Goal: Entertainment & Leisure: Consume media (video, audio)

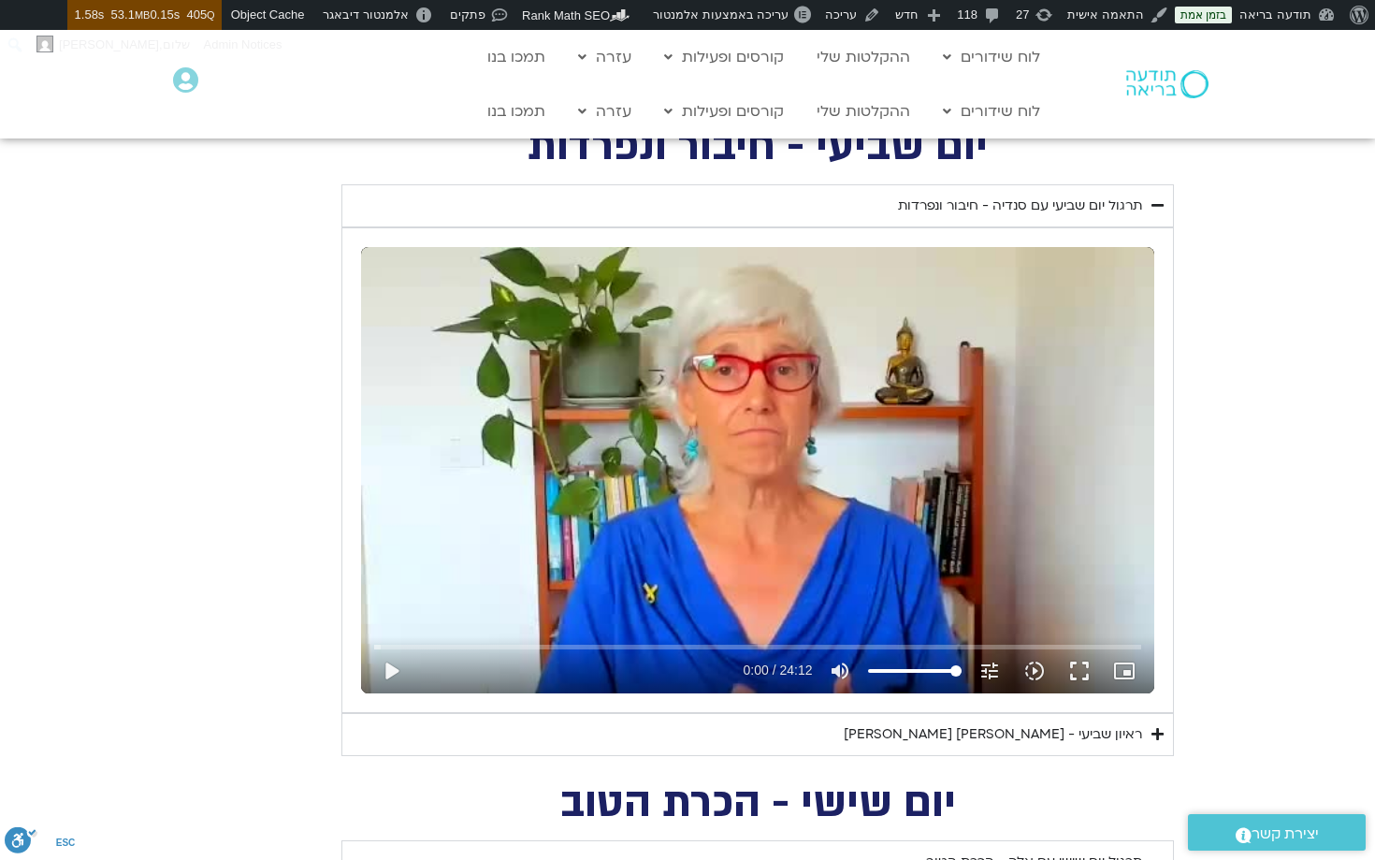
scroll to position [774, 0]
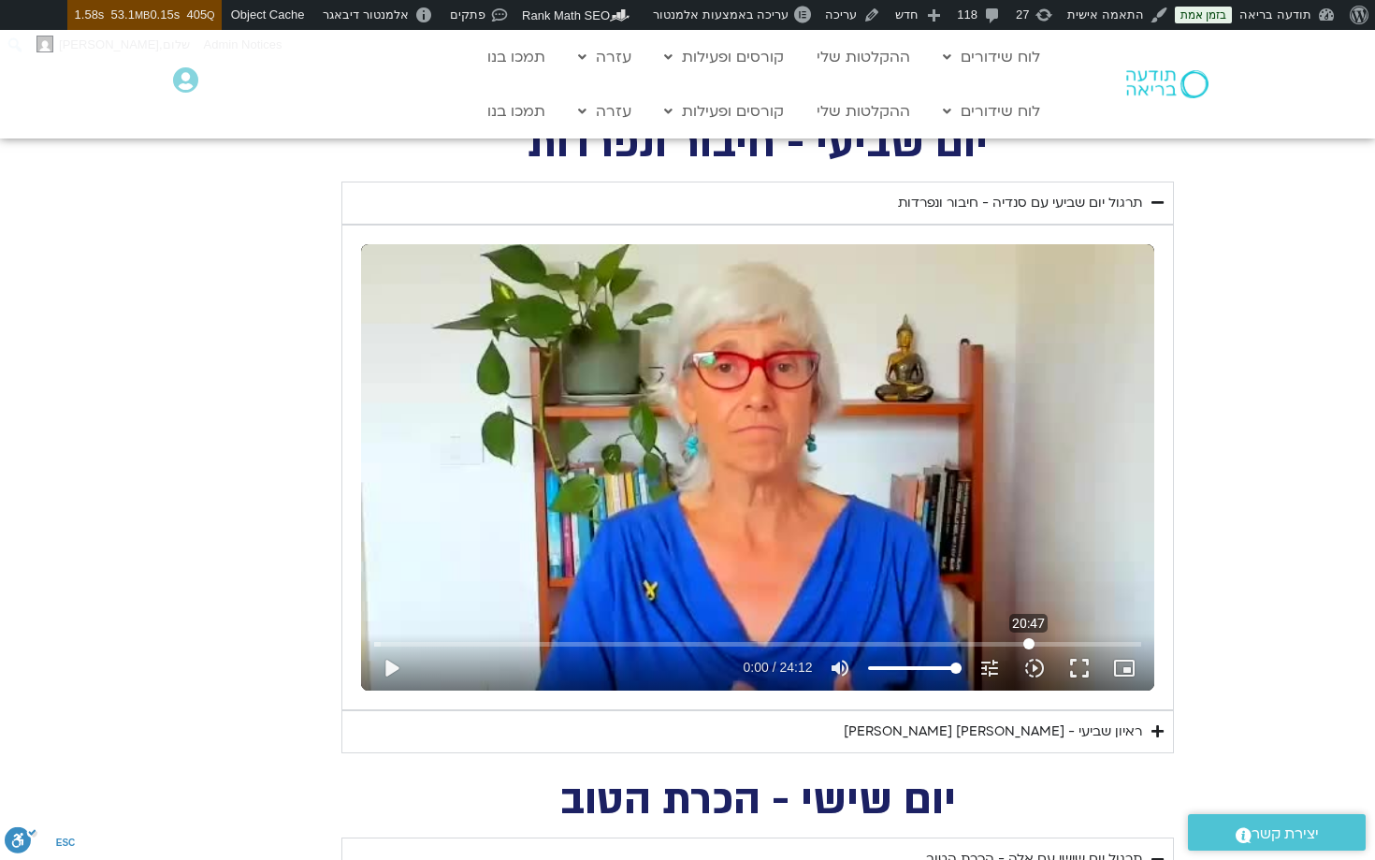
click at [1028, 642] on input "Seek" at bounding box center [757, 643] width 766 height 11
click at [388, 663] on button "play_arrow" at bounding box center [391, 668] width 45 height 45
click at [1069, 645] on input "Seek" at bounding box center [757, 643] width 766 height 11
click at [1010, 639] on input "Seek" at bounding box center [757, 643] width 766 height 11
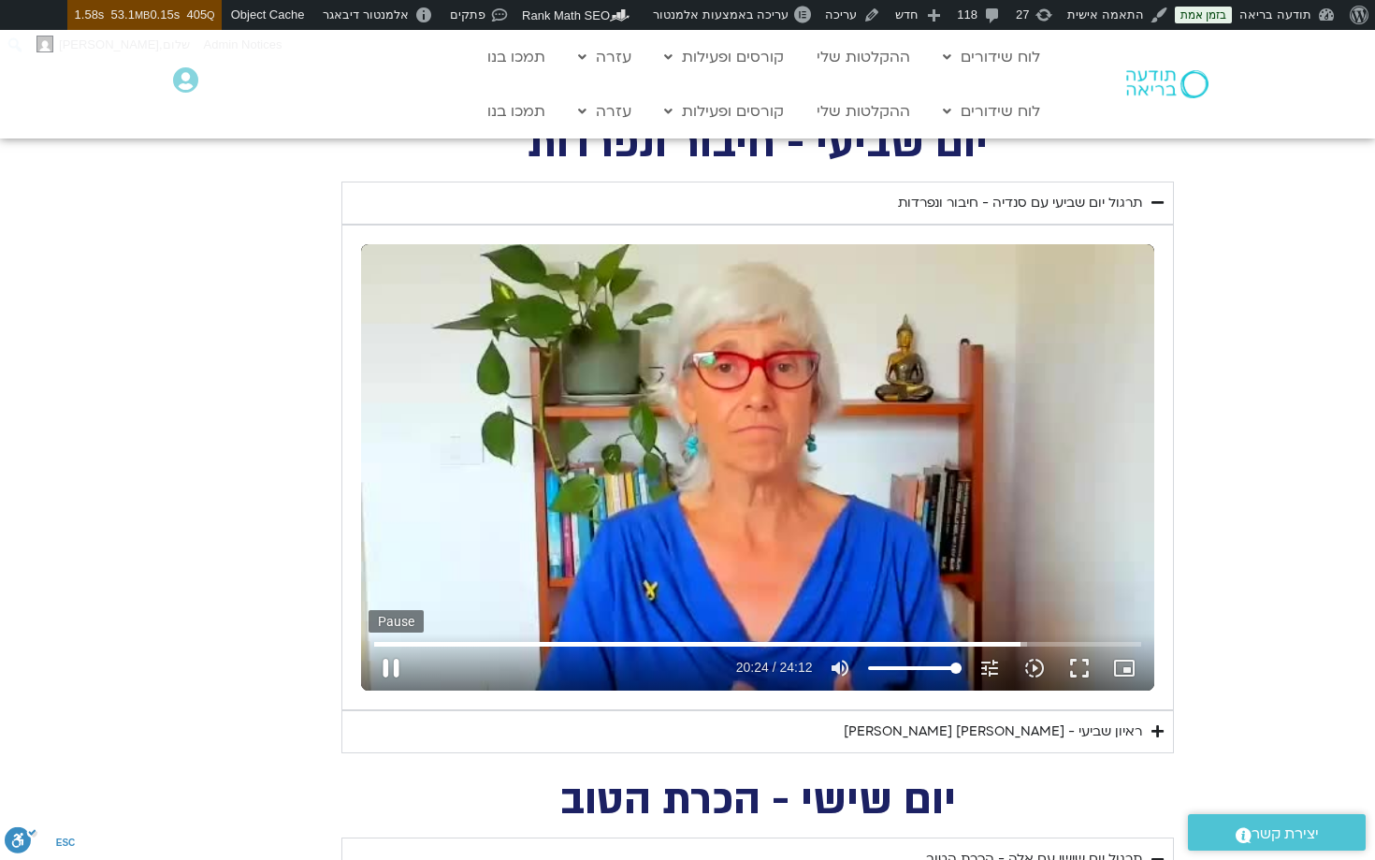
click at [389, 662] on button "pause" at bounding box center [391, 668] width 45 height 45
type input "1224.919125"
click at [765, 19] on span "עריכה באמצעות אלמנטור" at bounding box center [721, 14] width 136 height 14
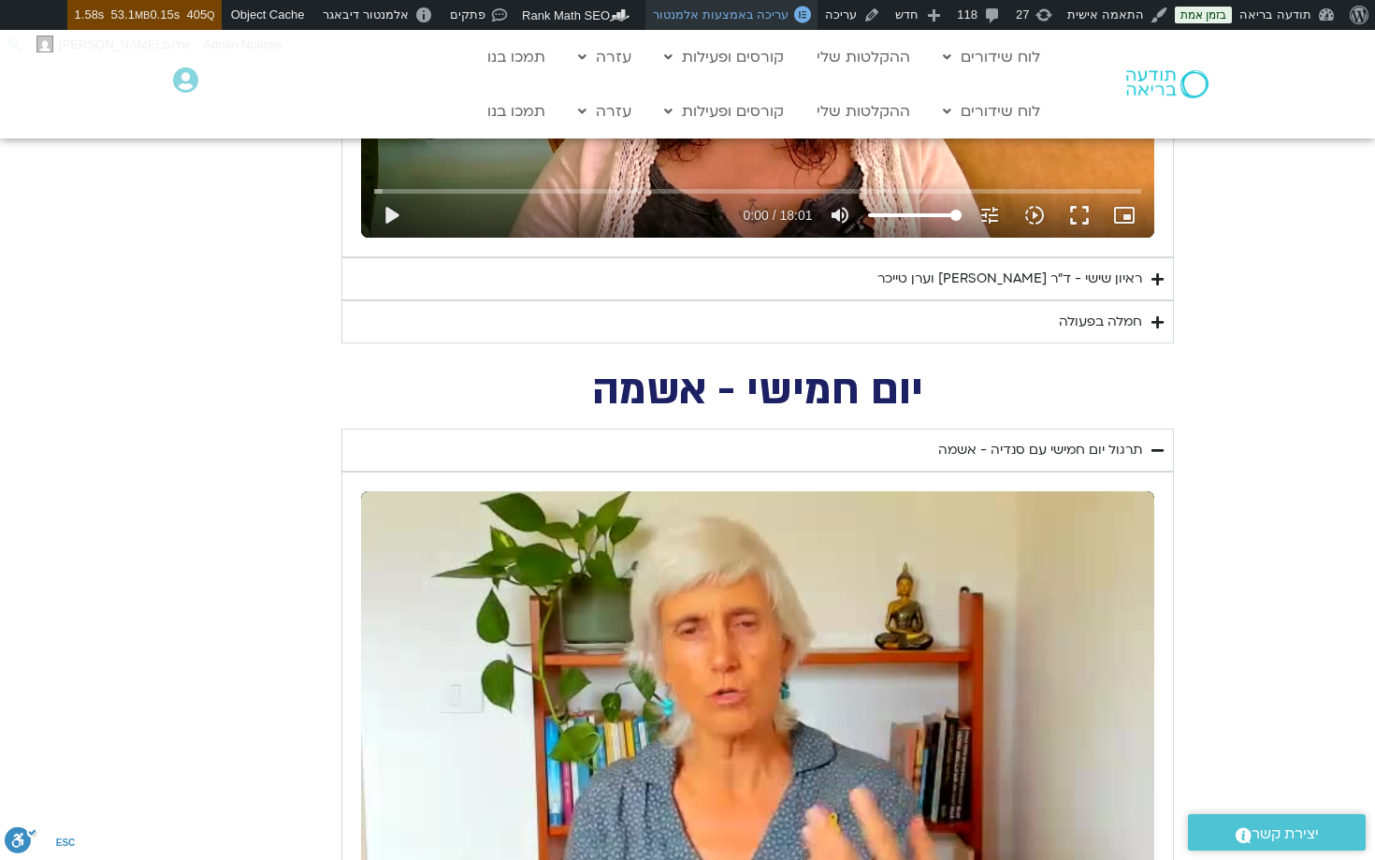
scroll to position [1887, 0]
